Goal: Task Accomplishment & Management: Manage account settings

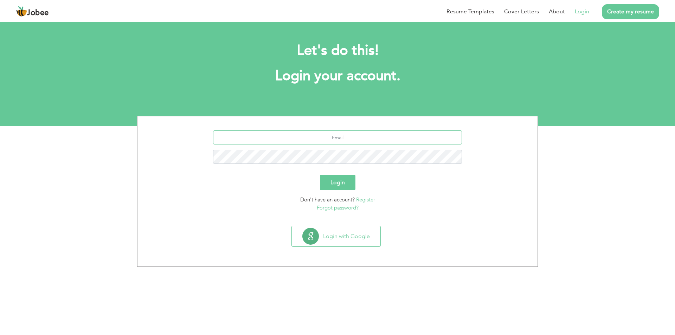
click at [345, 137] on input "text" at bounding box center [337, 137] width 249 height 14
type input "[EMAIL_ADDRESS]com"
click at [354, 152] on div "[EMAIL_ADDRESS]com" at bounding box center [338, 149] width 390 height 39
click at [354, 164] on div "[EMAIL_ADDRESS]com" at bounding box center [338, 149] width 390 height 39
click at [338, 187] on button "Login" at bounding box center [338, 182] width 36 height 15
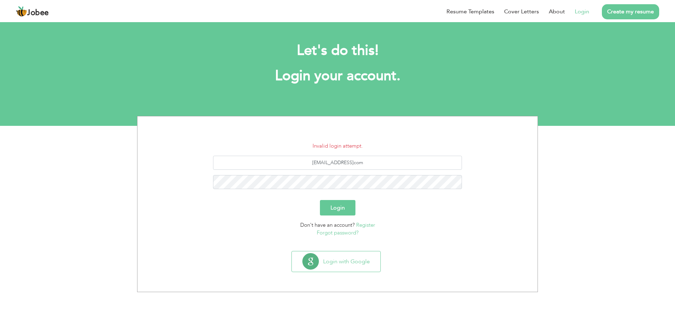
click at [338, 215] on button "Login" at bounding box center [338, 207] width 36 height 15
click at [338, 200] on button "Login" at bounding box center [338, 207] width 36 height 15
click at [347, 229] on p "Forgot password?" at bounding box center [338, 233] width 390 height 8
click at [337, 230] on link "Forgot password?" at bounding box center [338, 232] width 42 height 7
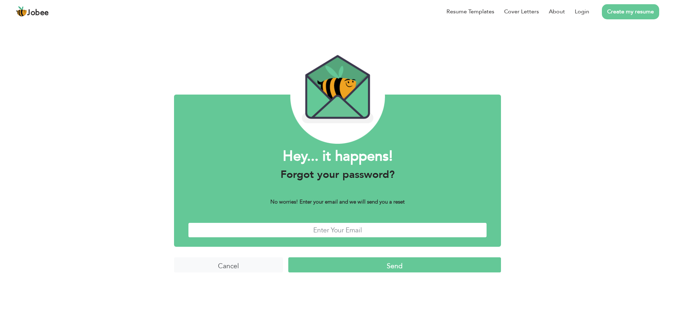
click at [347, 226] on input "text" at bounding box center [337, 230] width 299 height 15
type input "[EMAIL_ADDRESS]com"
click at [391, 272] on input "Send" at bounding box center [394, 264] width 213 height 15
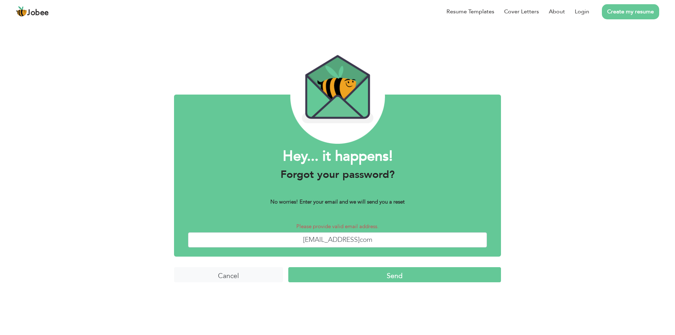
click at [397, 277] on input "Send" at bounding box center [394, 274] width 213 height 15
click at [225, 282] on input "Cancel" at bounding box center [228, 274] width 109 height 15
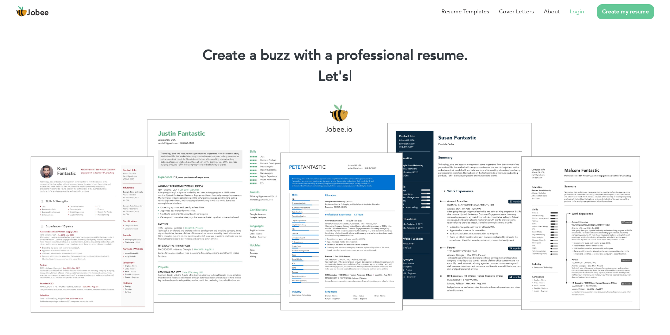
click at [576, 10] on link "Login" at bounding box center [577, 11] width 14 height 8
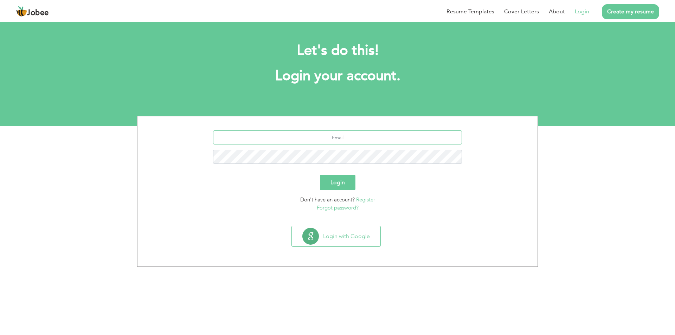
click at [316, 138] on input "text" at bounding box center [337, 137] width 249 height 14
type input "[EMAIL_ADDRESS]com"
click at [351, 178] on button "Login" at bounding box center [338, 182] width 36 height 15
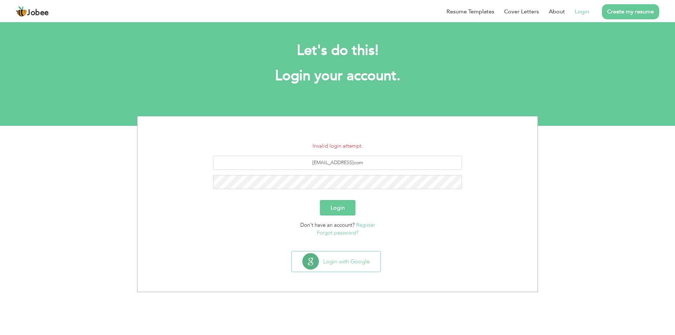
click at [348, 206] on button "Login" at bounding box center [338, 207] width 36 height 15
click at [338, 207] on button "Login" at bounding box center [338, 207] width 36 height 15
click at [346, 208] on button "Login" at bounding box center [338, 207] width 36 height 15
click at [335, 204] on button "Login" at bounding box center [338, 207] width 36 height 15
click at [344, 210] on button "Login" at bounding box center [338, 207] width 36 height 15
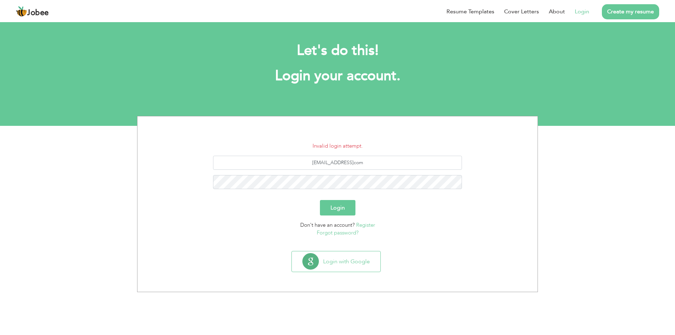
drag, startPoint x: 345, startPoint y: 205, endPoint x: 350, endPoint y: 205, distance: 5.3
click at [350, 205] on button "Login" at bounding box center [338, 207] width 36 height 15
click at [583, 11] on link "Login" at bounding box center [582, 11] width 14 height 8
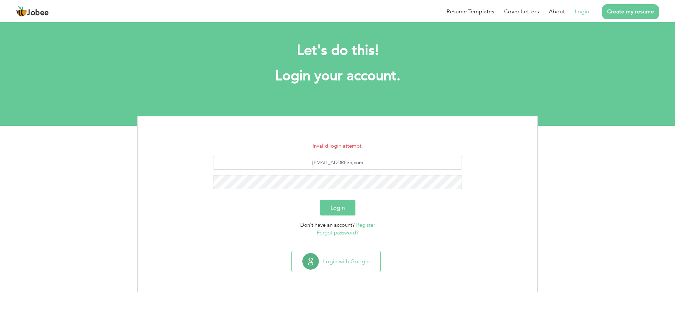
click at [583, 11] on link "Login" at bounding box center [582, 11] width 14 height 8
click at [345, 206] on button "Login" at bounding box center [338, 207] width 36 height 15
click at [344, 206] on button "Login" at bounding box center [338, 207] width 36 height 15
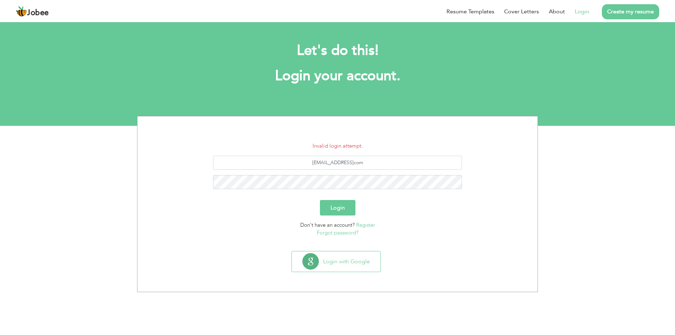
click at [343, 212] on button "Login" at bounding box center [338, 207] width 36 height 15
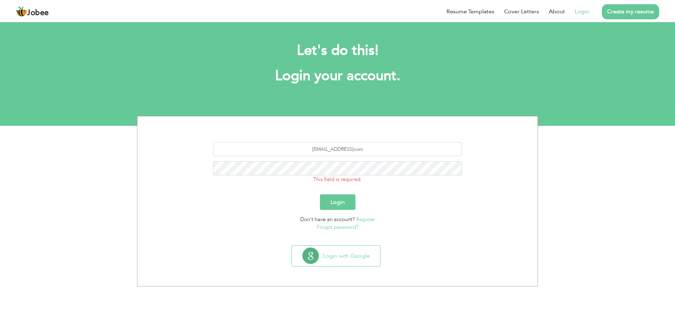
click at [342, 196] on button "Login" at bounding box center [338, 201] width 36 height 15
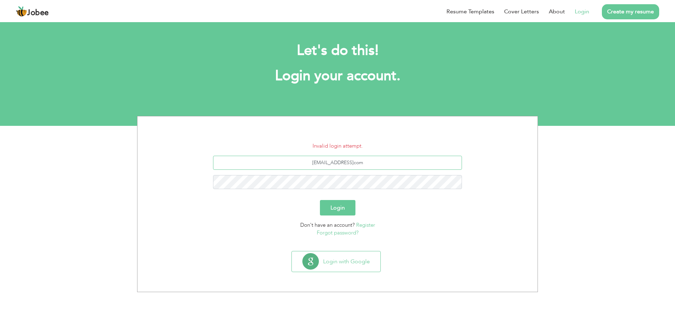
drag, startPoint x: 369, startPoint y: 162, endPoint x: 288, endPoint y: 157, distance: 81.4
click at [288, 157] on input "[EMAIL_ADDRESS]com" at bounding box center [337, 163] width 249 height 14
click at [331, 173] on div "[EMAIL_ADDRESS]com" at bounding box center [338, 175] width 390 height 39
click at [340, 210] on button "Login" at bounding box center [338, 207] width 36 height 15
click at [345, 209] on button "Login" at bounding box center [338, 207] width 36 height 15
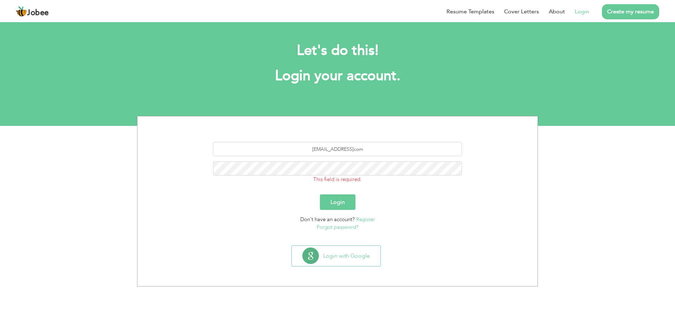
click at [341, 203] on button "Login" at bounding box center [338, 201] width 36 height 15
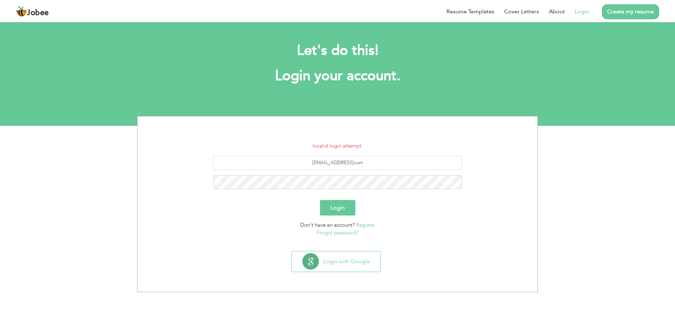
click at [349, 212] on button "Login" at bounding box center [338, 207] width 36 height 15
click at [339, 233] on link "Forgot password?" at bounding box center [338, 232] width 42 height 7
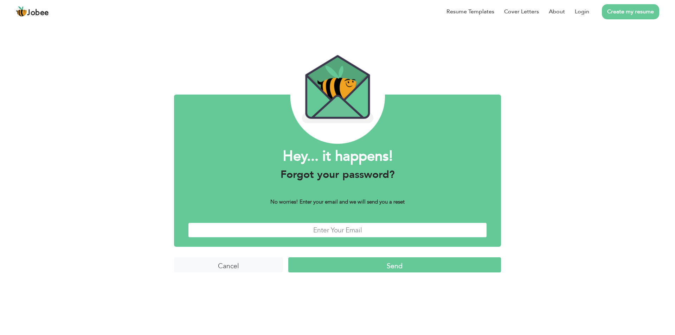
click at [329, 233] on input "text" at bounding box center [337, 230] width 299 height 15
type input "[EMAIL_ADDRESS]com"
click at [377, 265] on input "Send" at bounding box center [394, 264] width 213 height 15
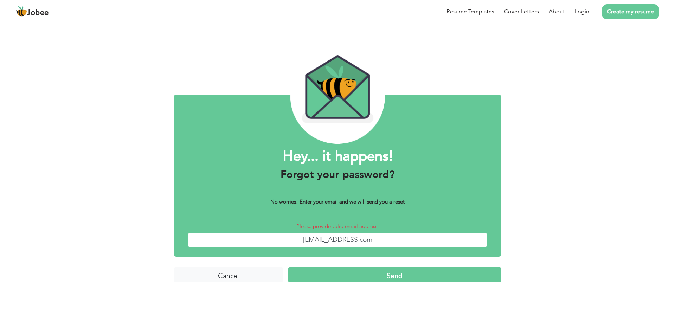
click at [316, 239] on input "[EMAIL_ADDRESS]com" at bounding box center [337, 239] width 299 height 15
drag, startPoint x: 375, startPoint y: 233, endPoint x: 310, endPoint y: 245, distance: 66.1
click at [284, 236] on input "[EMAIL_ADDRESS]com" at bounding box center [337, 239] width 299 height 15
